Goal: Information Seeking & Learning: Learn about a topic

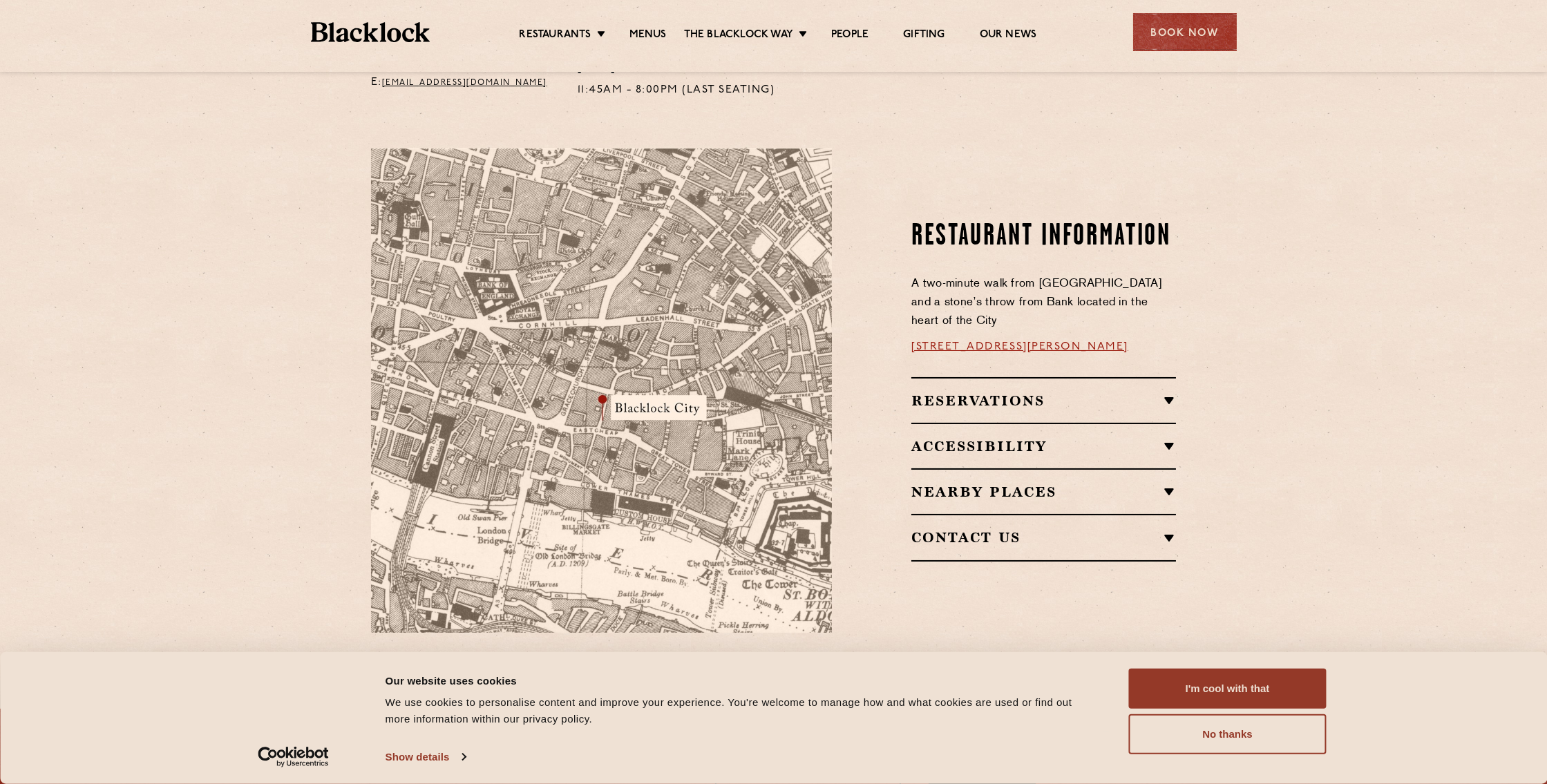
scroll to position [896, 0]
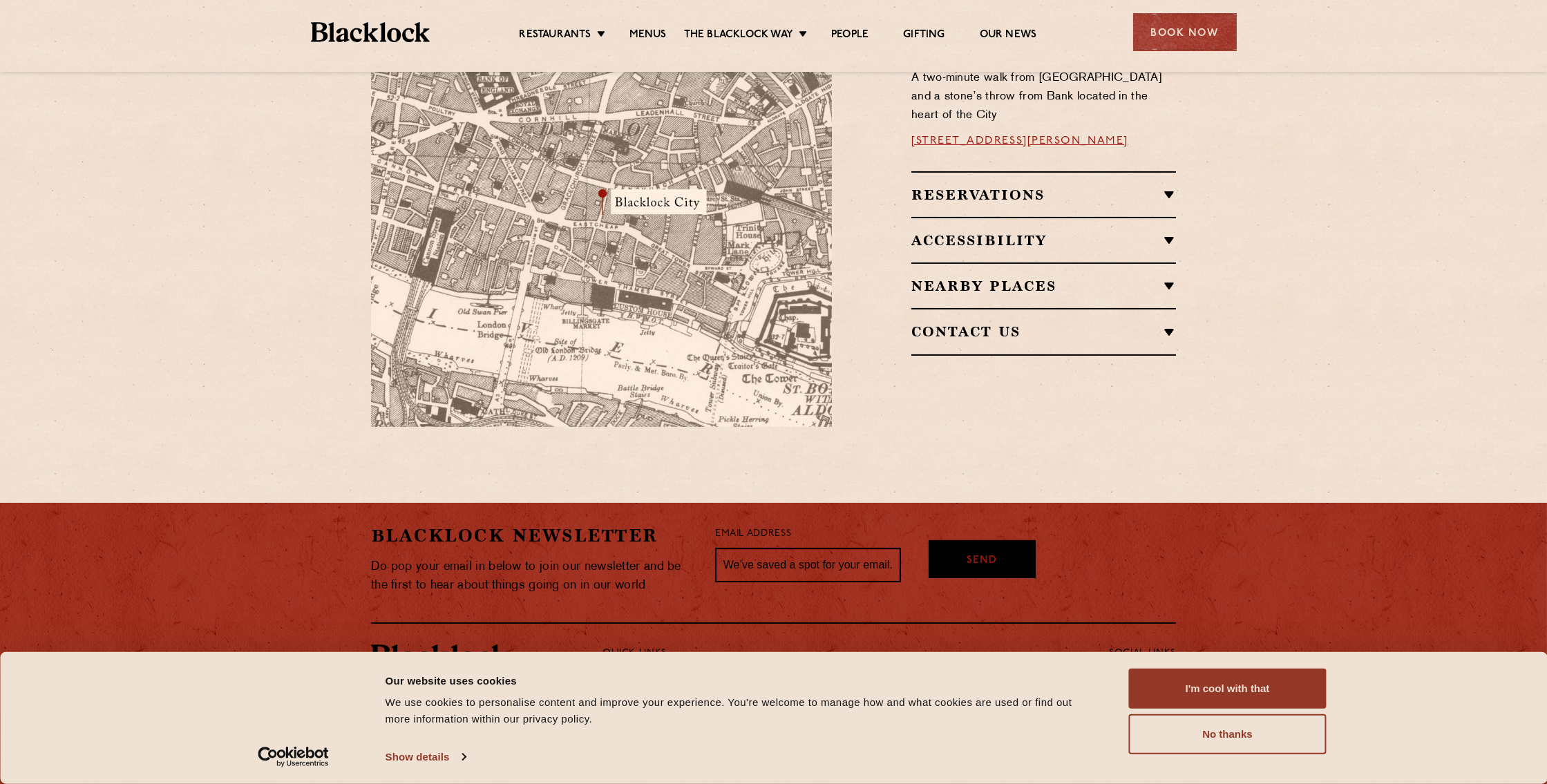
click at [308, 176] on section "Restaurant Information A two-minute walk from [GEOGRAPHIC_DATA] and a stone’s t…" at bounding box center [773, 184] width 1547 height 568
click at [644, 34] on link "Menus" at bounding box center [648, 35] width 37 height 15
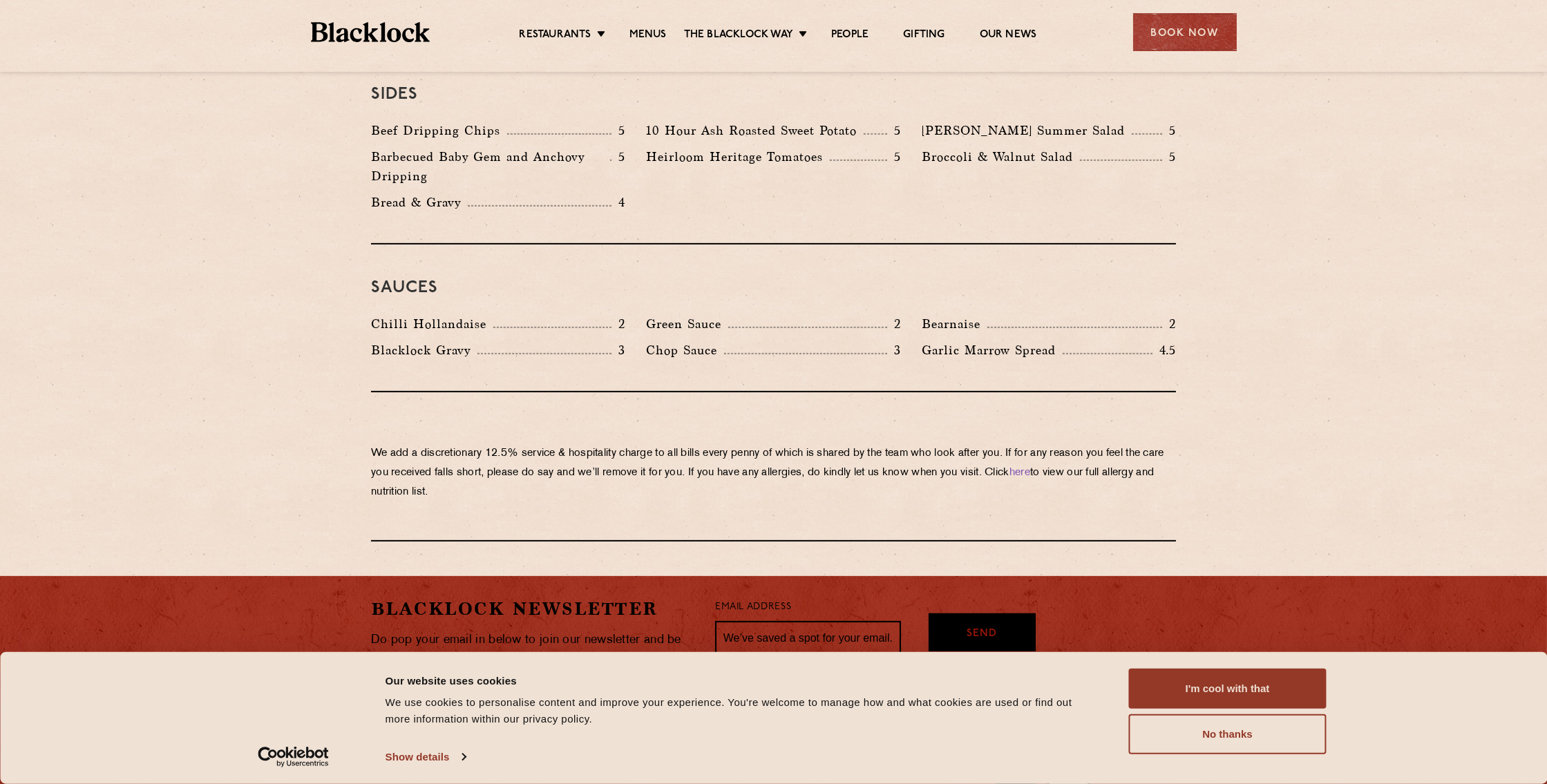
scroll to position [2192, 0]
